Goal: Task Accomplishment & Management: Manage account settings

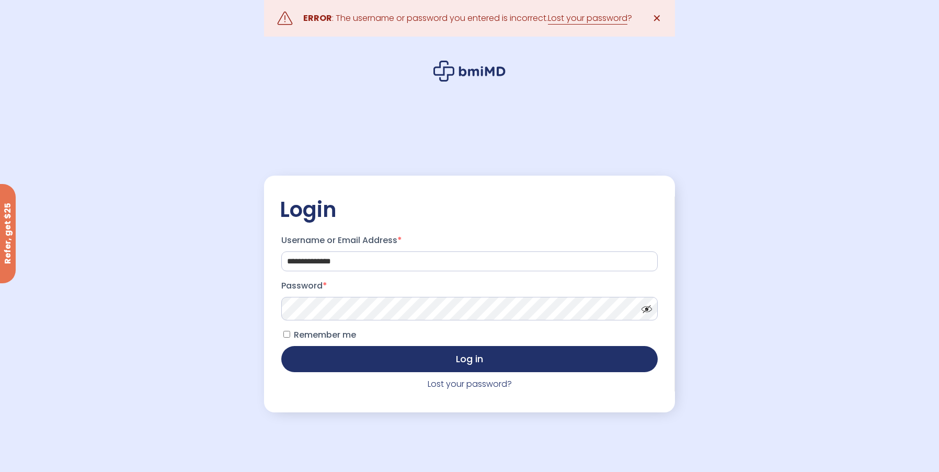
click at [648, 310] on span at bounding box center [644, 307] width 16 height 8
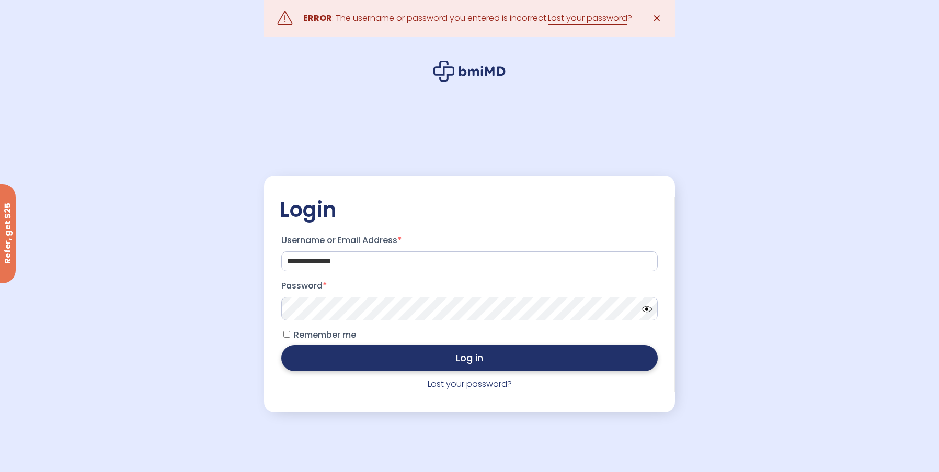
click at [472, 356] on button "Log in" at bounding box center [469, 358] width 376 height 26
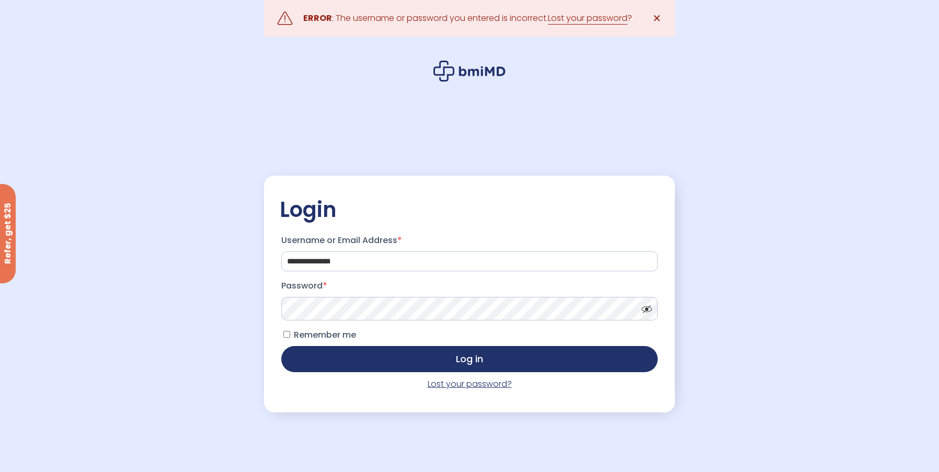
click at [465, 390] on link "Lost your password?" at bounding box center [470, 384] width 84 height 12
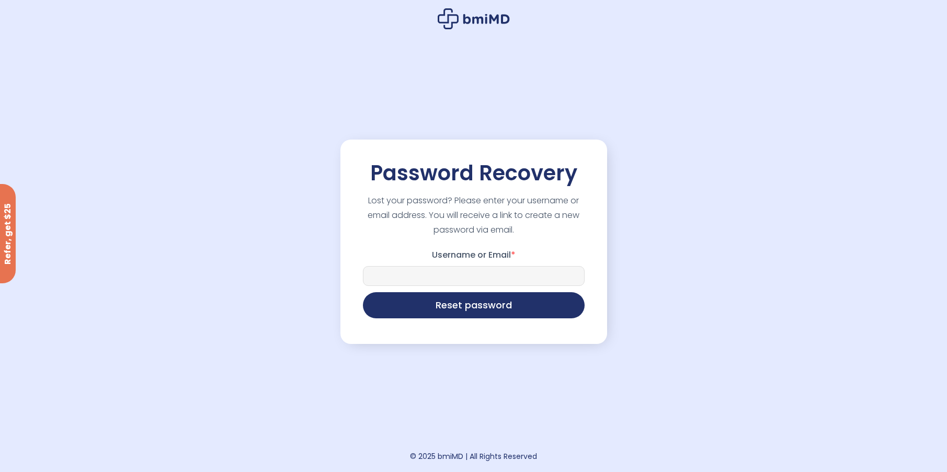
click at [452, 271] on input "Username or Email *" at bounding box center [474, 276] width 222 height 20
type input "**********"
click at [457, 307] on button "Reset password" at bounding box center [474, 304] width 222 height 26
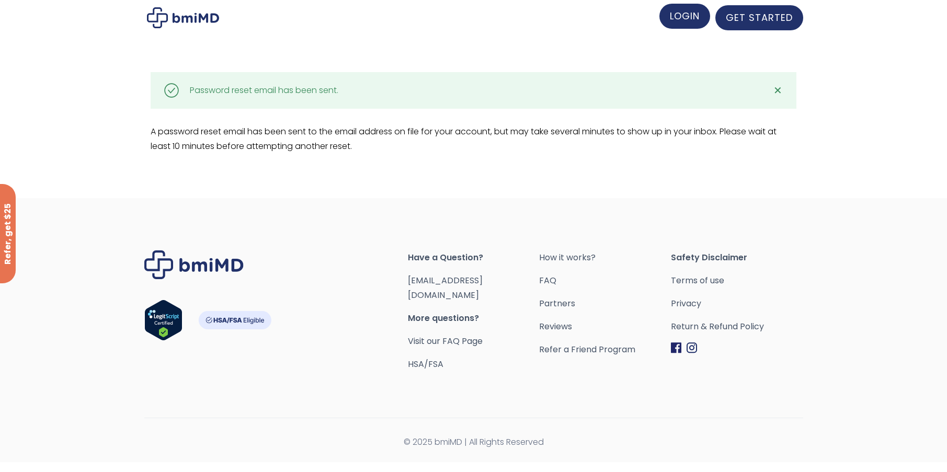
click at [683, 18] on span "LOGIN" at bounding box center [685, 15] width 30 height 13
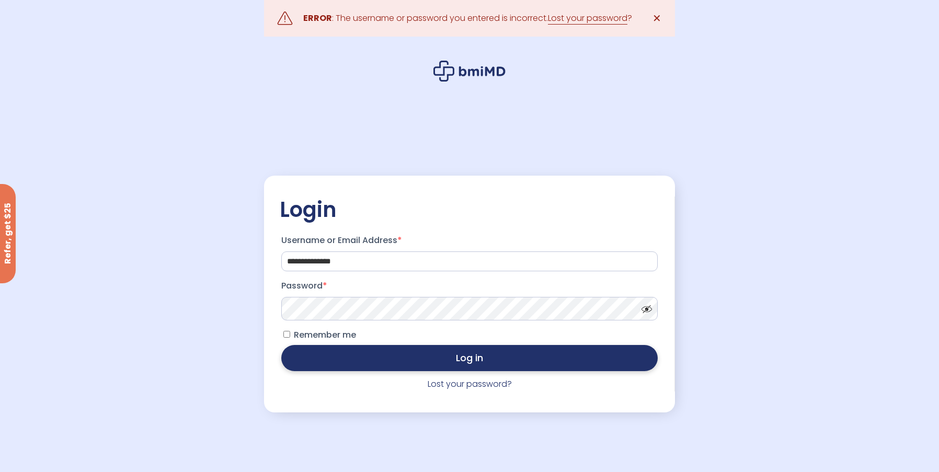
click at [479, 357] on button "Log in" at bounding box center [469, 358] width 376 height 26
